Goal: Task Accomplishment & Management: Use online tool/utility

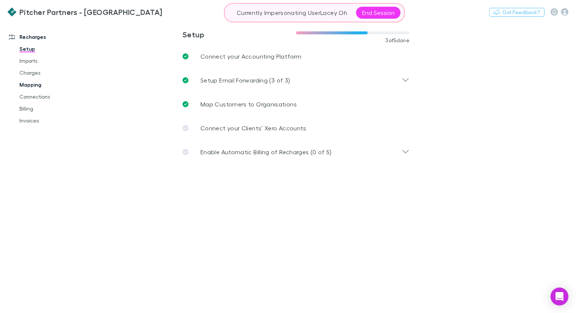
click at [32, 85] on link "Mapping" at bounding box center [52, 85] width 80 height 12
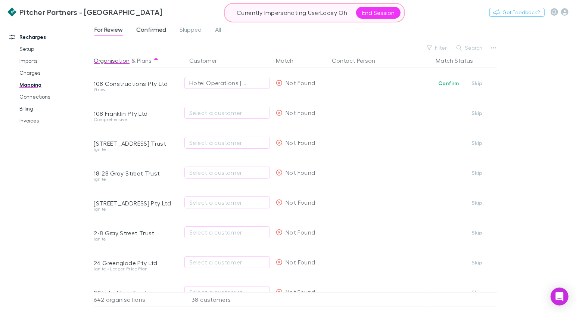
click at [147, 28] on span "Confirmed" at bounding box center [151, 31] width 30 height 10
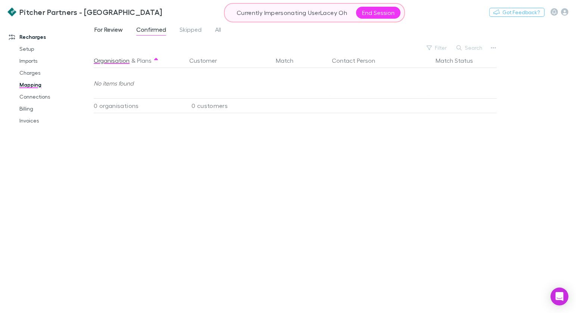
click at [113, 31] on span "For Review" at bounding box center [108, 31] width 28 height 10
